Goal: Information Seeking & Learning: Learn about a topic

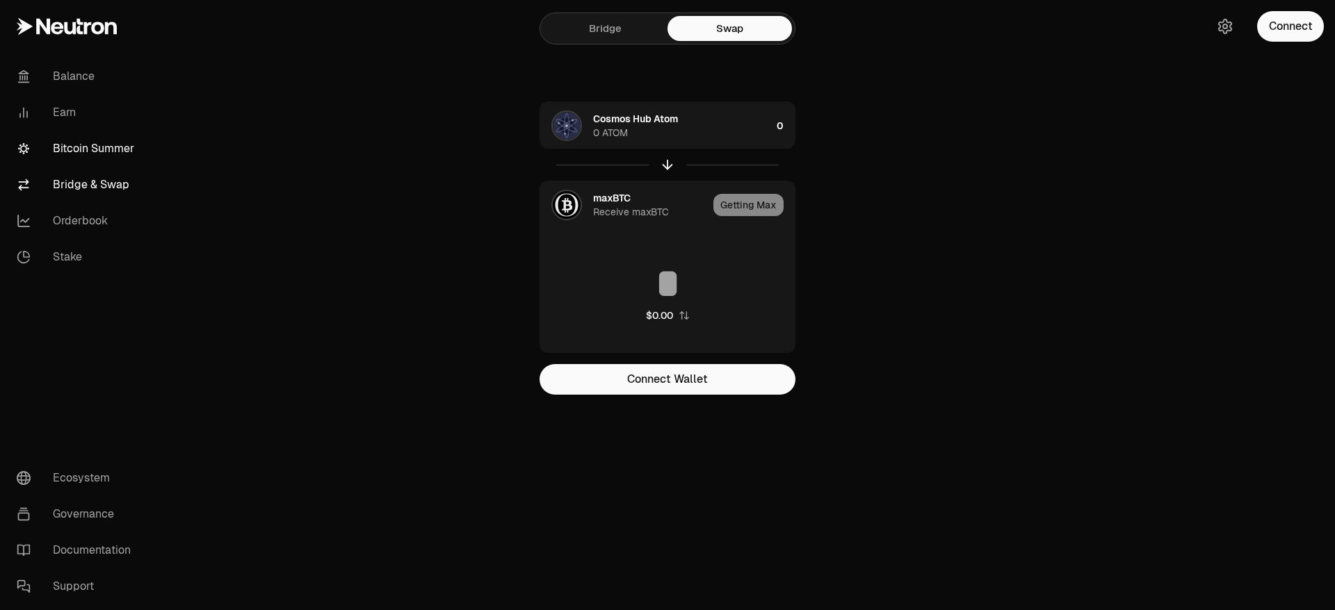
click at [99, 150] on link "Bitcoin Summer" at bounding box center [78, 149] width 145 height 36
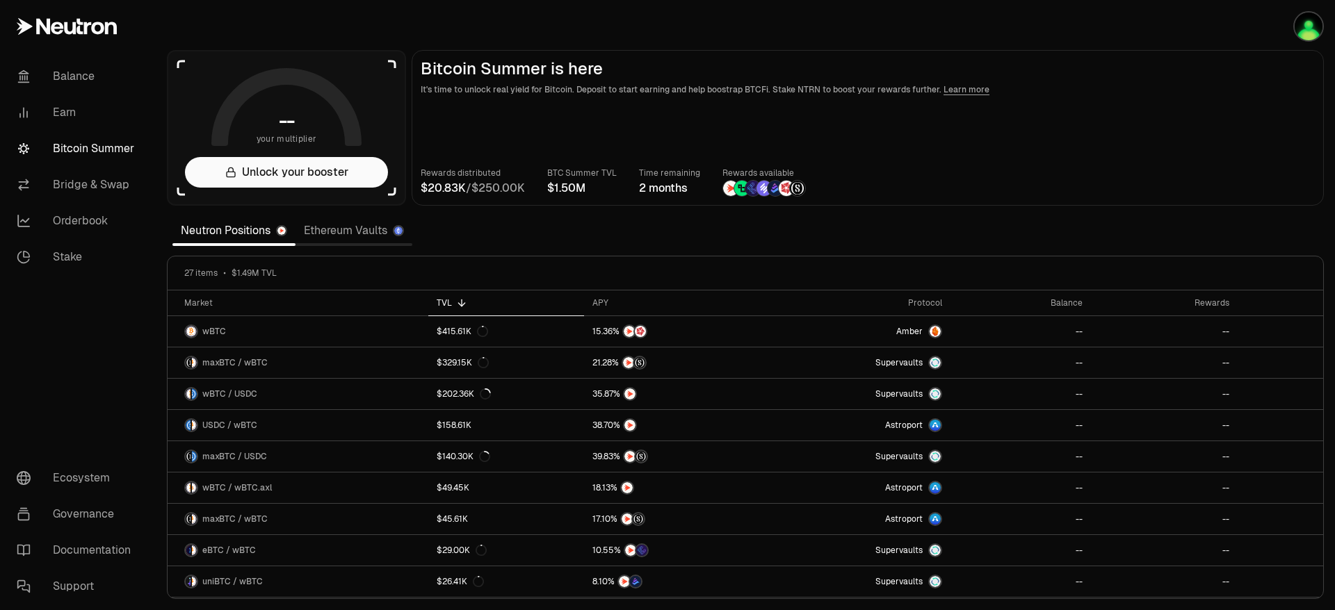
click at [1168, 93] on p "It's time to unlock real yield for Bitcoin. Deposit to start earning and help b…" at bounding box center [868, 90] width 894 height 14
click at [329, 236] on link "Ethereum Vaults" at bounding box center [354, 231] width 117 height 28
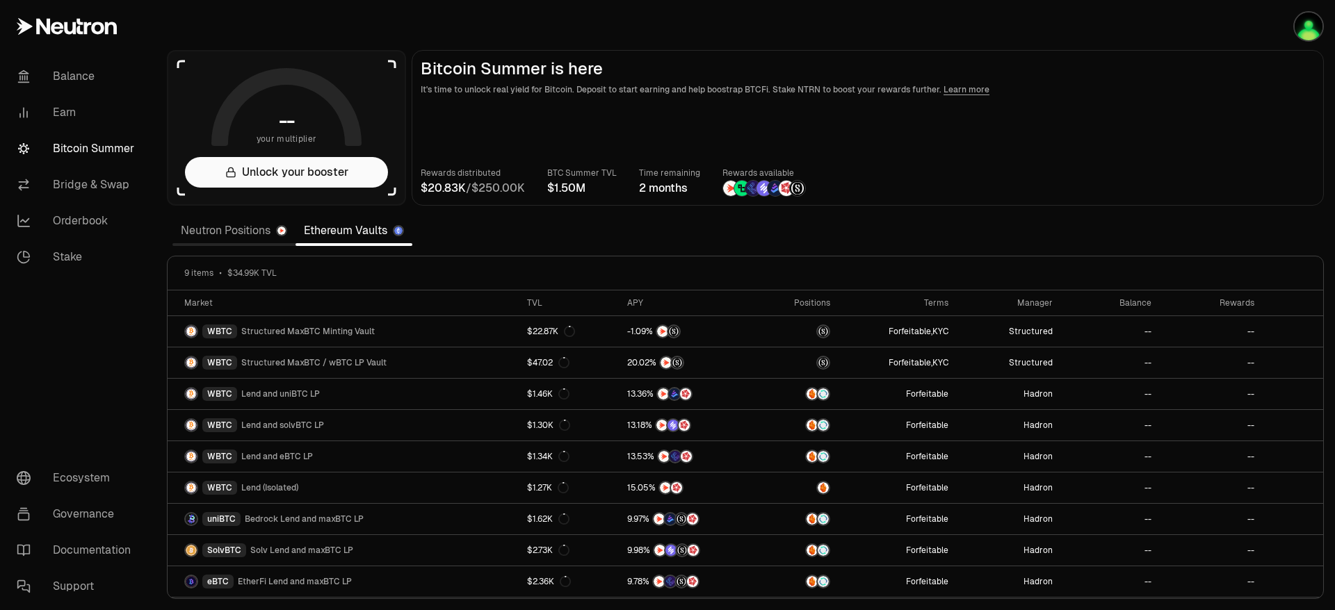
click at [229, 238] on link "Neutron Positions" at bounding box center [233, 231] width 123 height 28
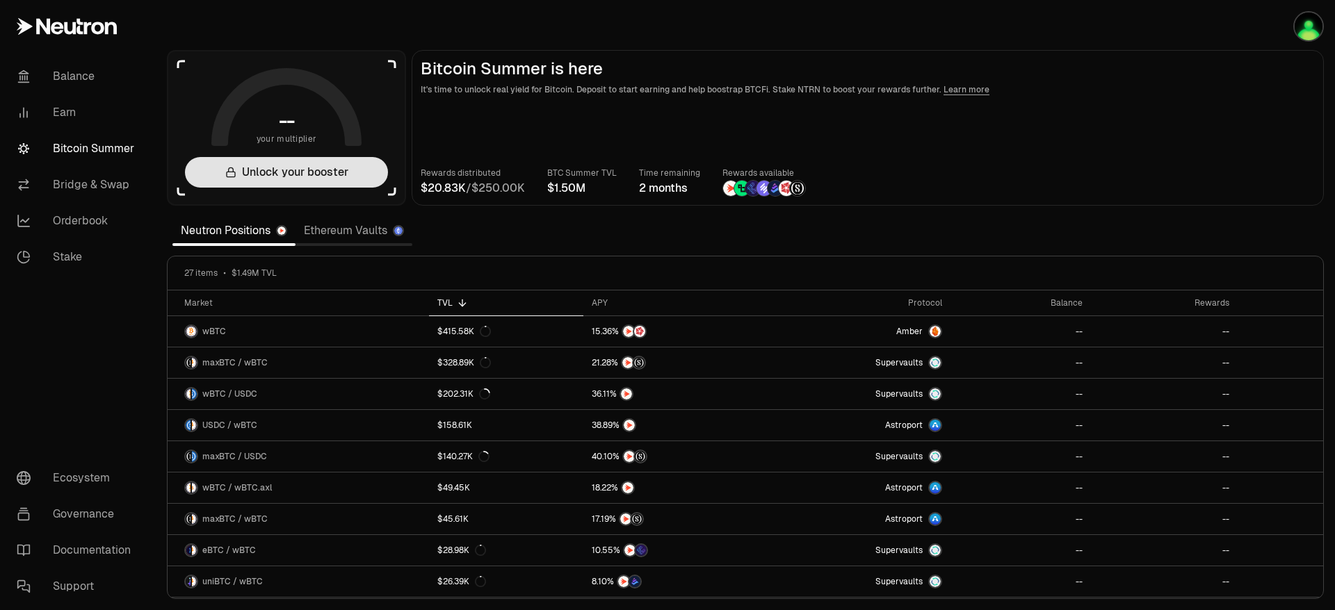
click at [346, 178] on button "Unlock your booster" at bounding box center [286, 172] width 203 height 31
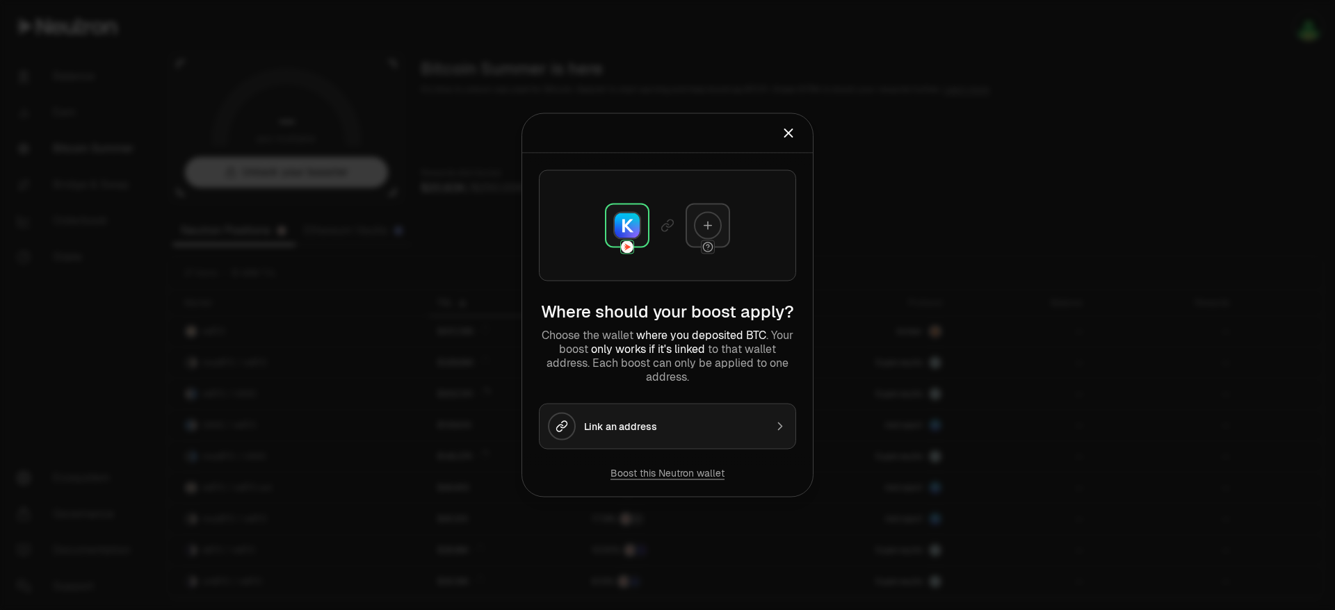
click at [793, 141] on button "Close" at bounding box center [788, 133] width 15 height 19
